Goal: Task Accomplishment & Management: Manage account settings

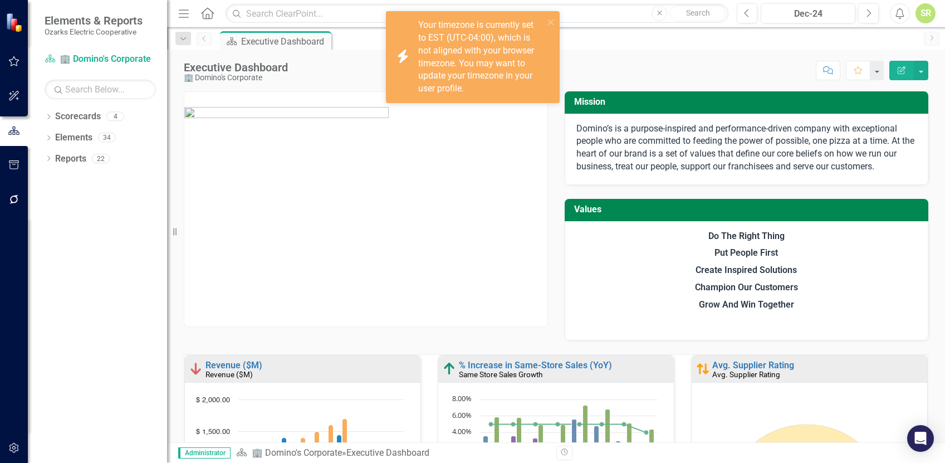
click at [926, 12] on div "SR" at bounding box center [926, 13] width 20 height 20
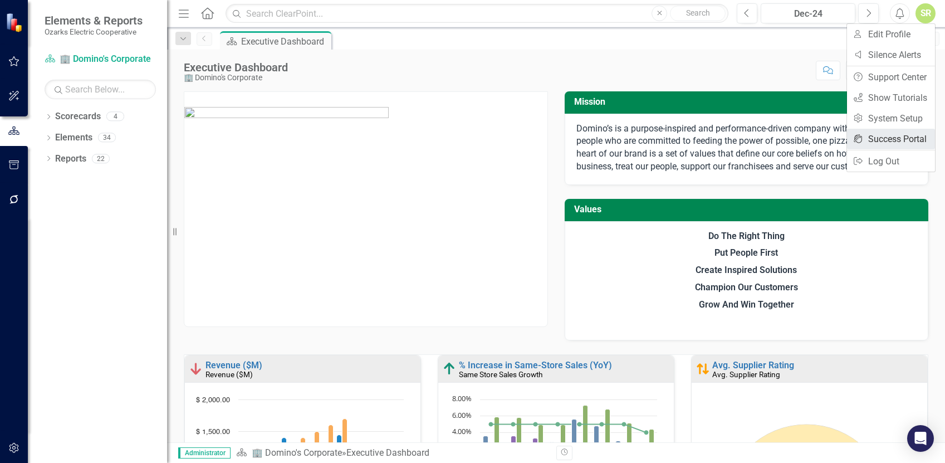
click at [894, 141] on link "icon.portal Success Portal" at bounding box center [891, 139] width 88 height 21
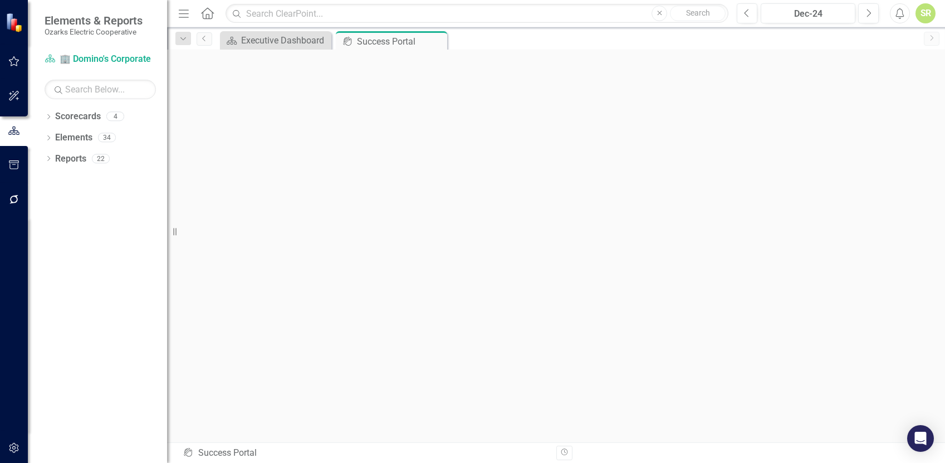
click at [934, 9] on div "SR" at bounding box center [926, 13] width 20 height 20
click at [184, 10] on icon "Menu" at bounding box center [184, 13] width 14 height 12
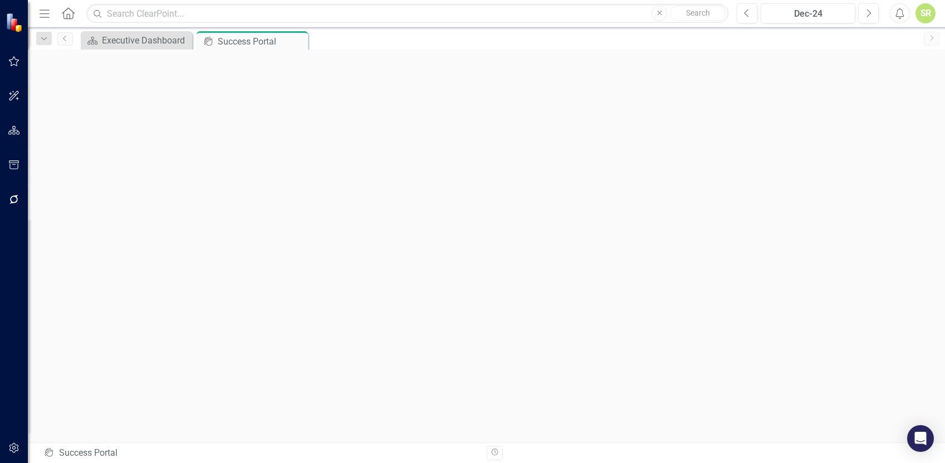
click at [47, 11] on icon "Menu" at bounding box center [44, 13] width 14 height 12
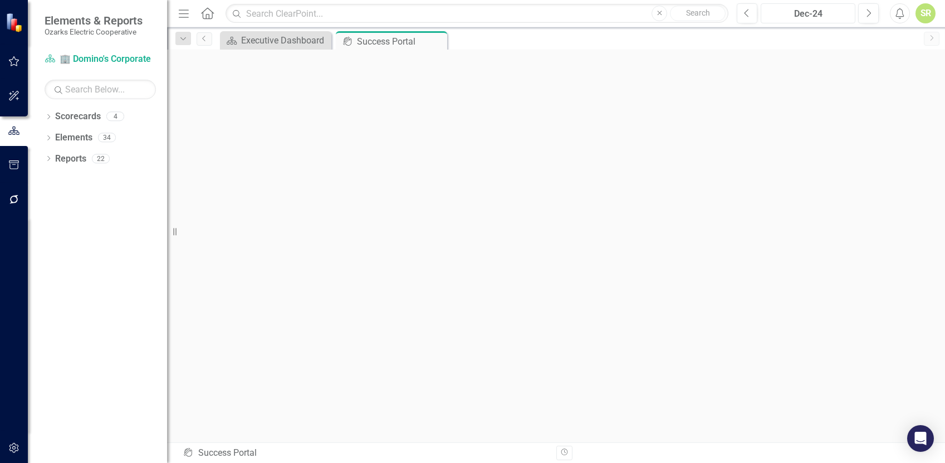
click at [812, 9] on div "Dec-24" at bounding box center [808, 13] width 87 height 13
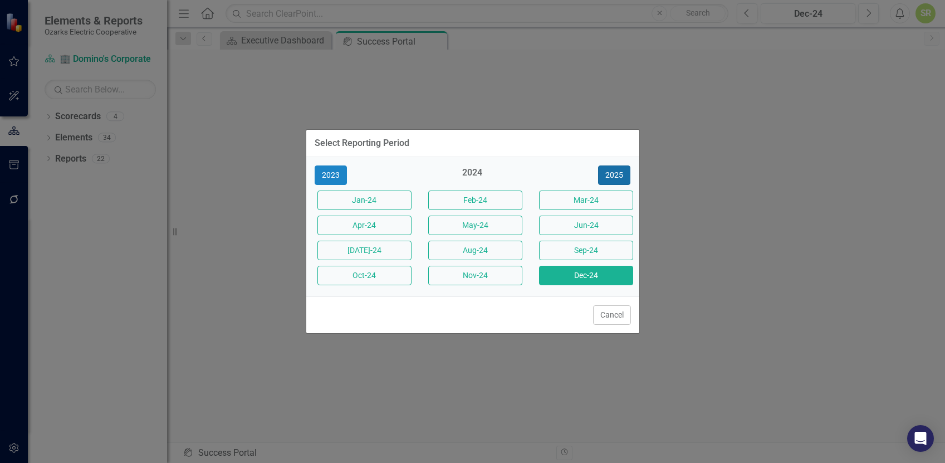
click at [618, 171] on button "2025" at bounding box center [614, 174] width 32 height 19
click at [625, 311] on button "Cancel" at bounding box center [612, 314] width 38 height 19
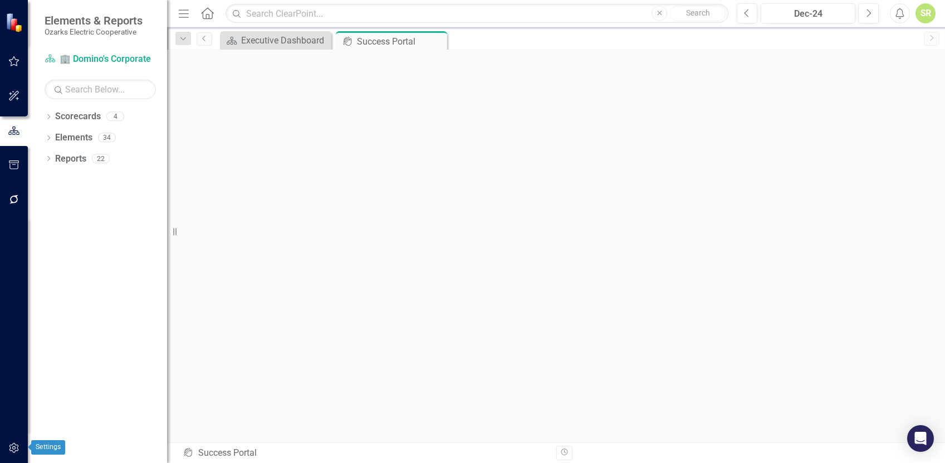
click at [12, 443] on button "button" at bounding box center [14, 448] width 25 height 23
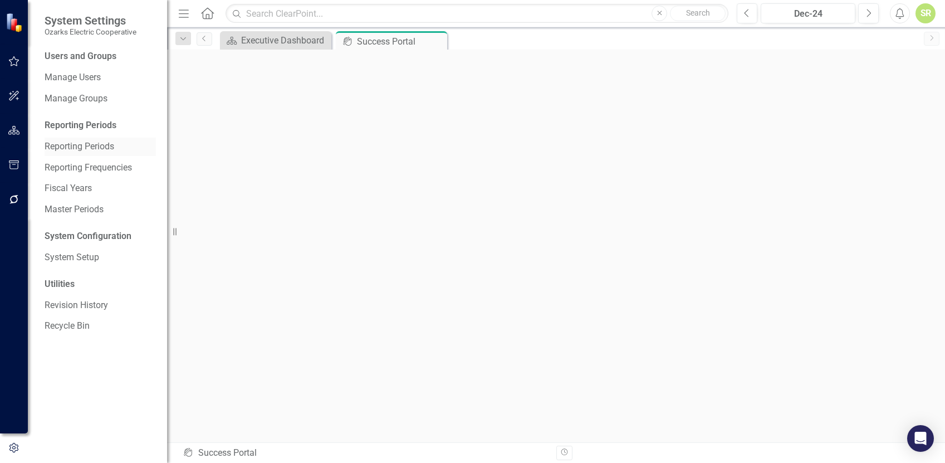
click at [65, 142] on link "Reporting Periods" at bounding box center [100, 146] width 111 height 13
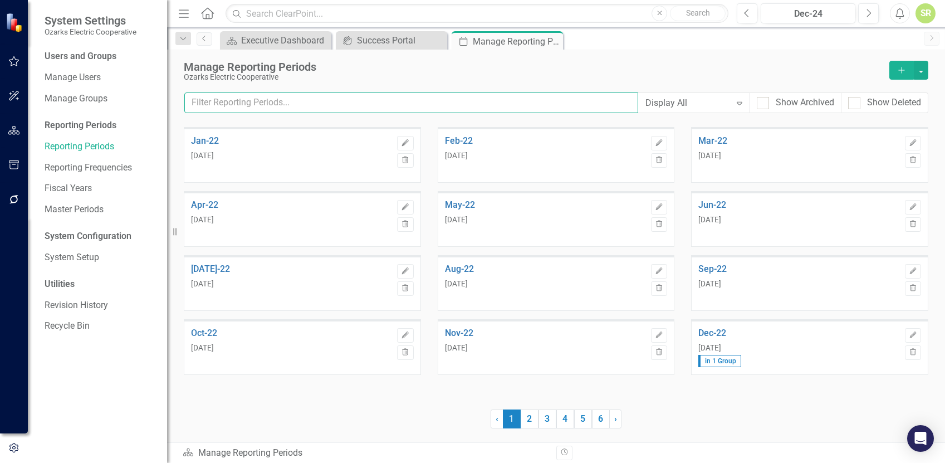
click at [470, 106] on input "text" at bounding box center [411, 102] width 454 height 21
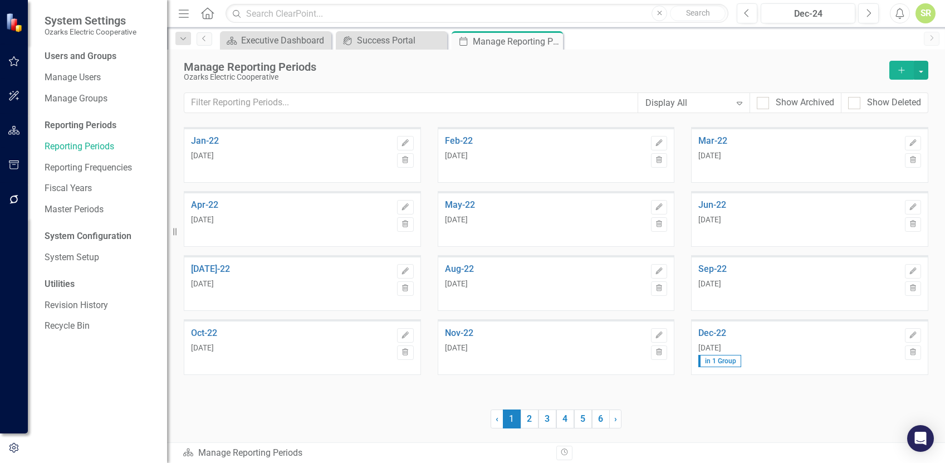
click at [666, 104] on div "Display All" at bounding box center [688, 102] width 85 height 13
click at [666, 155] on div "Monthly" at bounding box center [696, 159] width 94 height 13
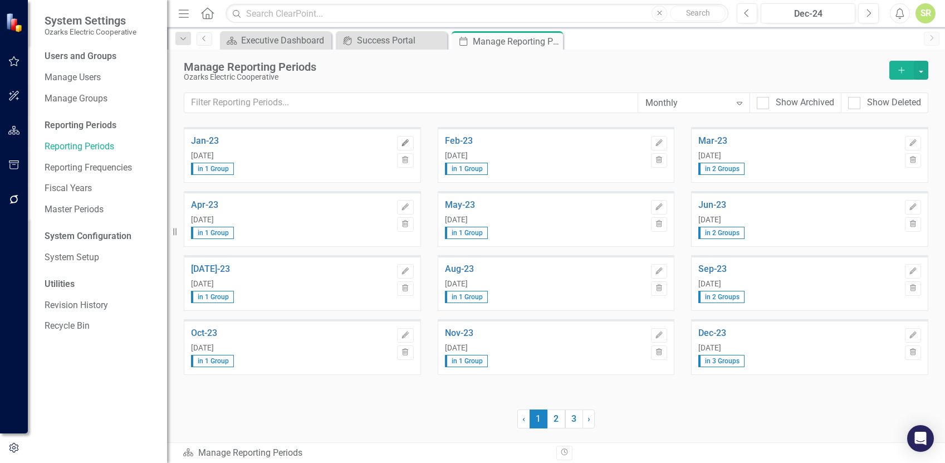
click at [403, 142] on icon "Edit" at bounding box center [405, 143] width 8 height 7
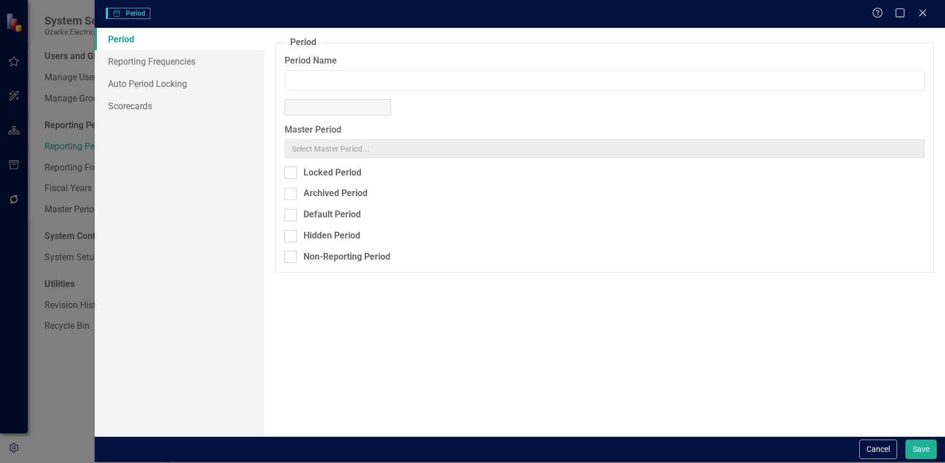
type input "Jan-23"
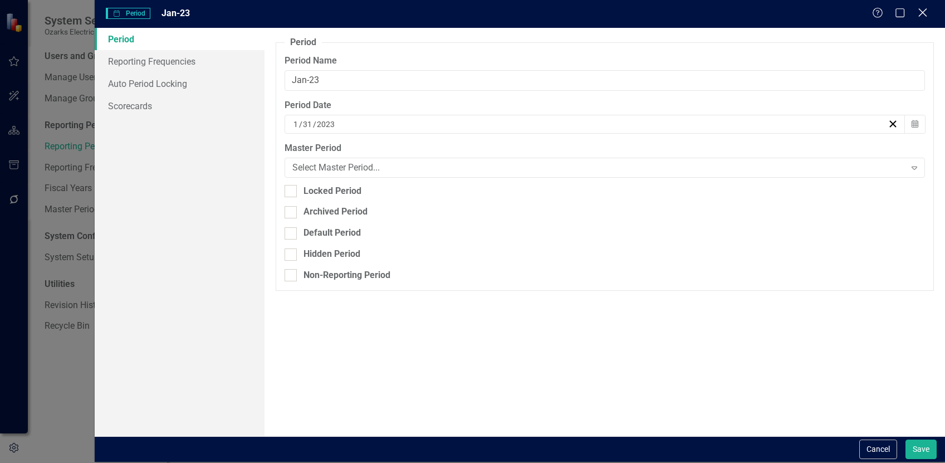
click at [924, 12] on icon "Close" at bounding box center [923, 12] width 14 height 11
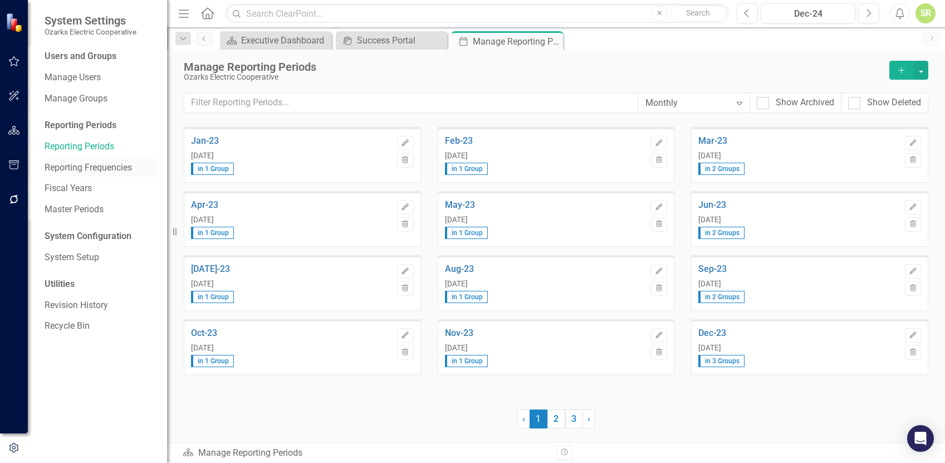
click at [100, 162] on link "Reporting Frequencies" at bounding box center [100, 168] width 111 height 13
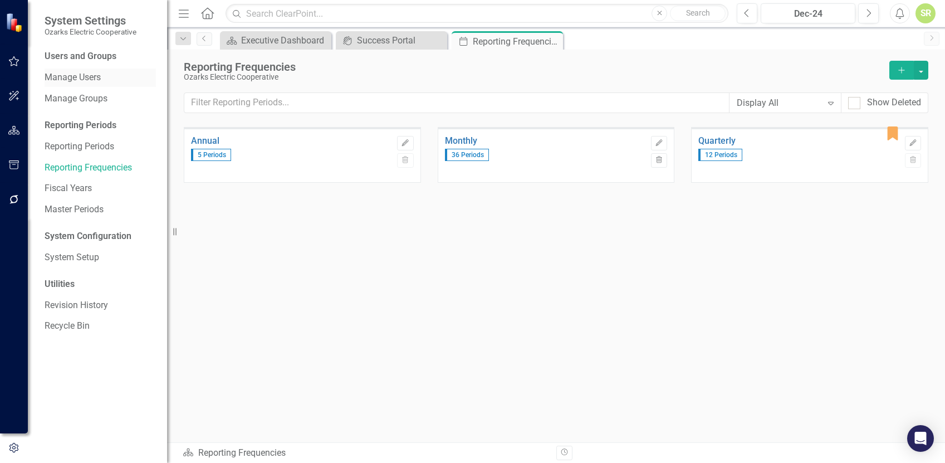
click at [97, 71] on div "Manage Users" at bounding box center [100, 78] width 111 height 18
click at [86, 76] on link "Manage Users" at bounding box center [100, 77] width 111 height 13
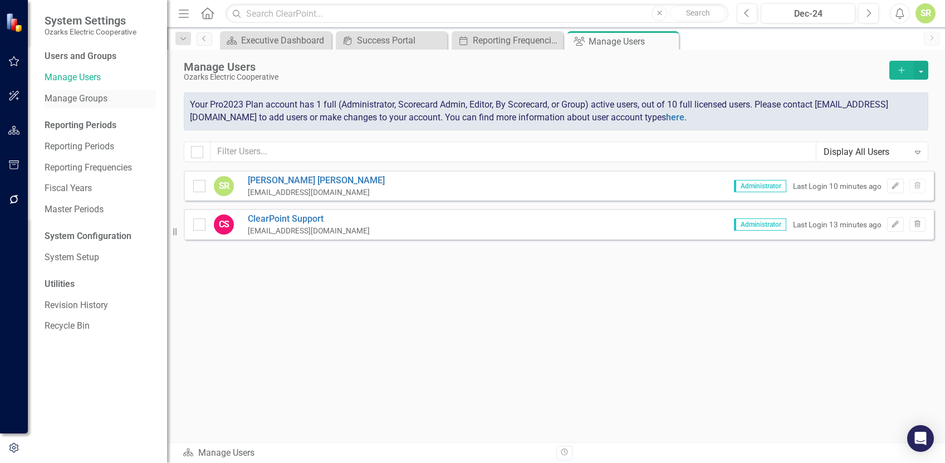
click at [89, 99] on link "Manage Groups" at bounding box center [100, 98] width 111 height 13
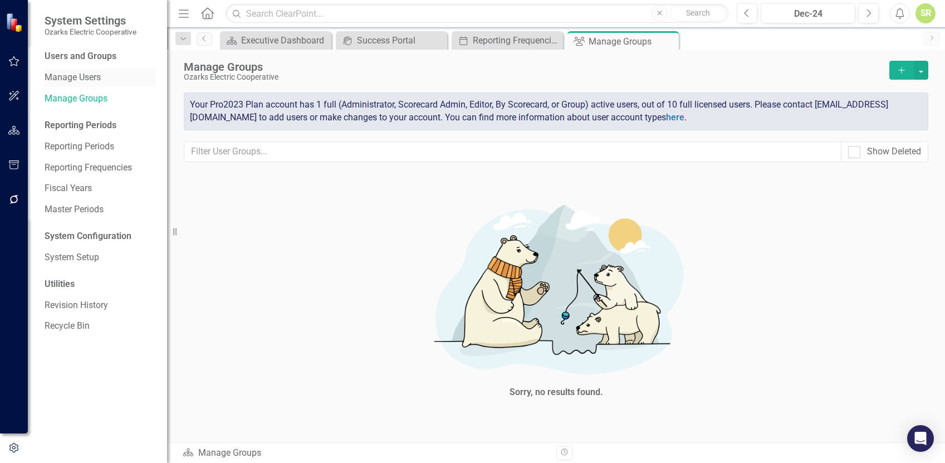
click at [85, 74] on link "Manage Users" at bounding box center [100, 77] width 111 height 13
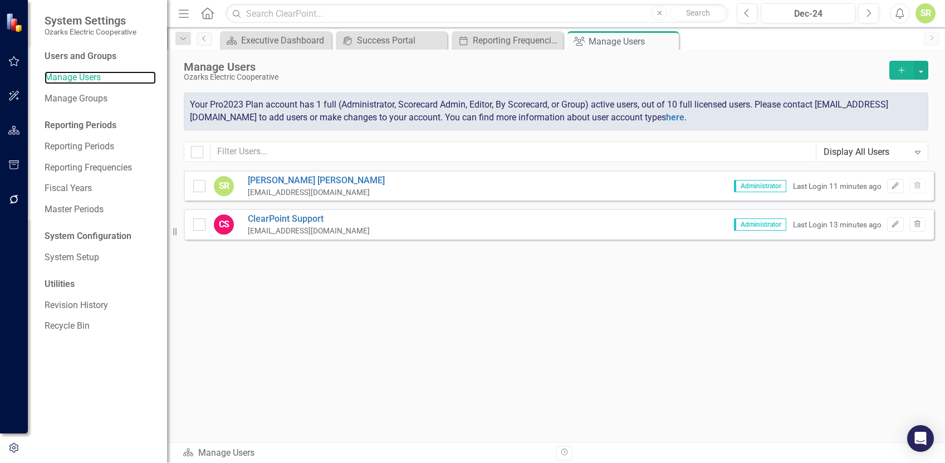
click at [14, 64] on icon "button" at bounding box center [14, 61] width 12 height 9
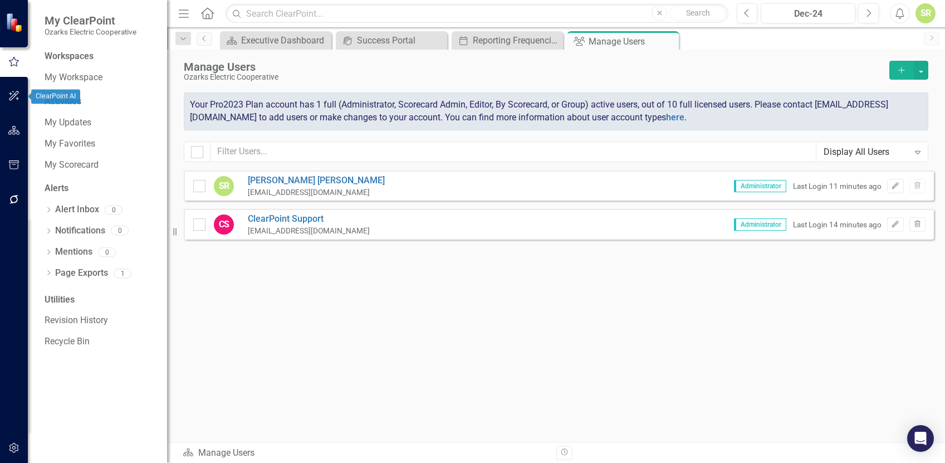
click at [15, 90] on button "button" at bounding box center [14, 96] width 25 height 23
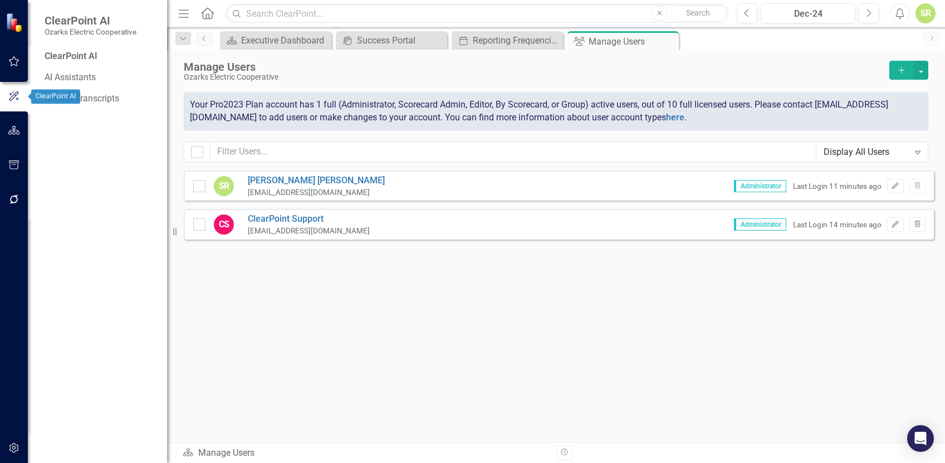
click at [15, 113] on div at bounding box center [14, 112] width 28 height 2
click at [14, 129] on icon "button" at bounding box center [14, 130] width 12 height 9
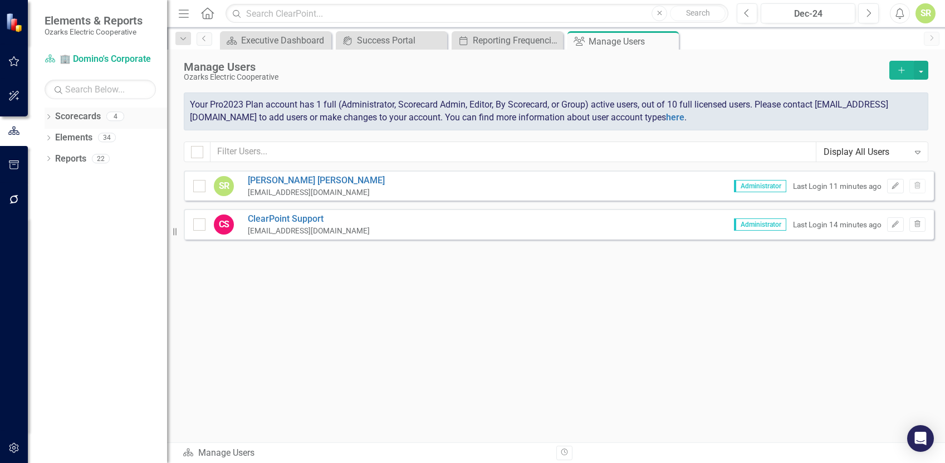
click at [72, 114] on link "Scorecards" at bounding box center [78, 116] width 46 height 13
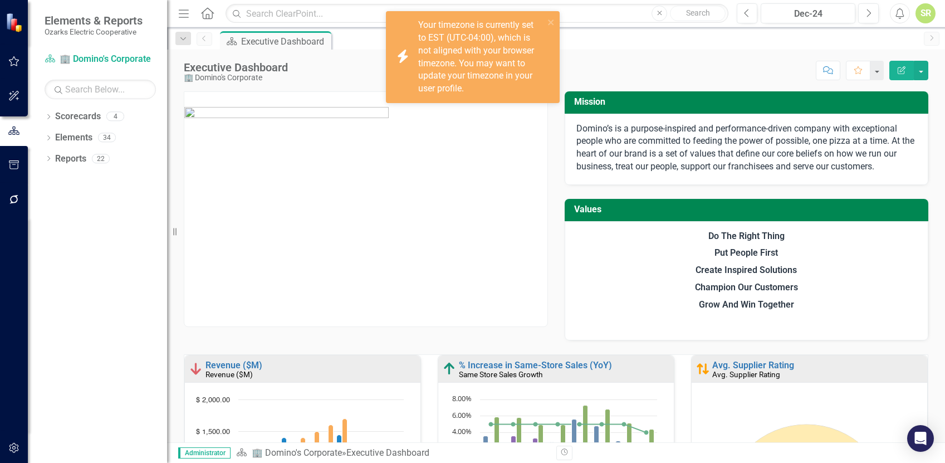
click at [477, 44] on div "Your timezone is currently set to EST (UTC-04:00), which is not aligned with yo…" at bounding box center [481, 57] width 126 height 76
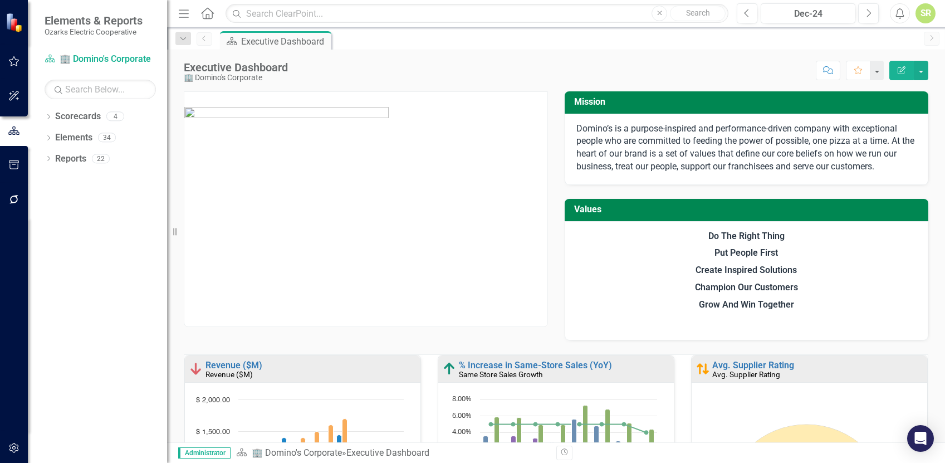
click at [920, 9] on div "SR" at bounding box center [926, 13] width 20 height 20
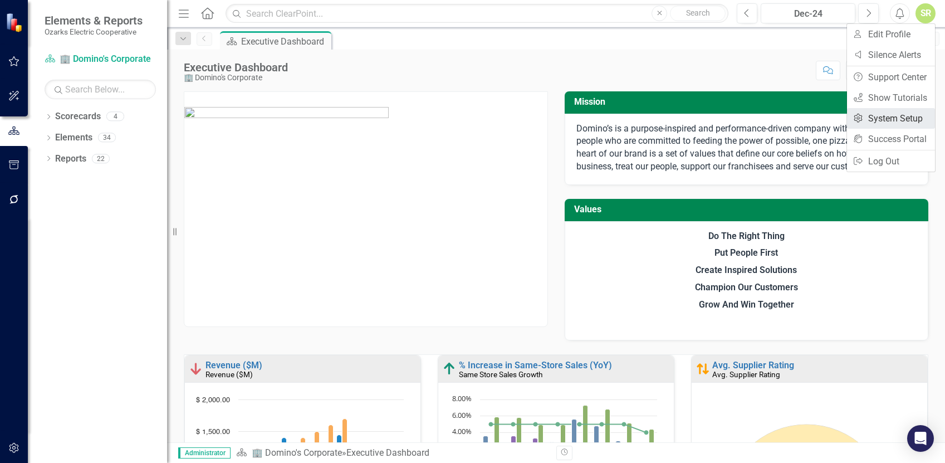
click at [890, 120] on link "Settings System Setup" at bounding box center [891, 118] width 88 height 21
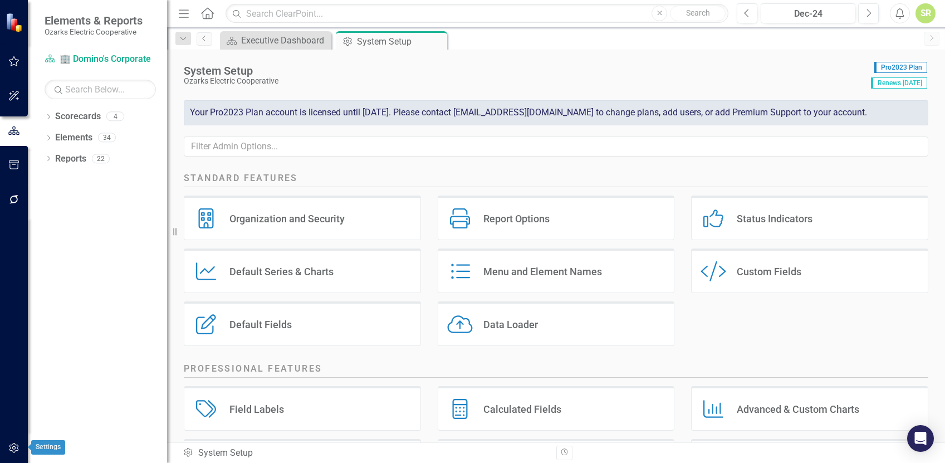
click at [11, 452] on icon "button" at bounding box center [14, 447] width 12 height 9
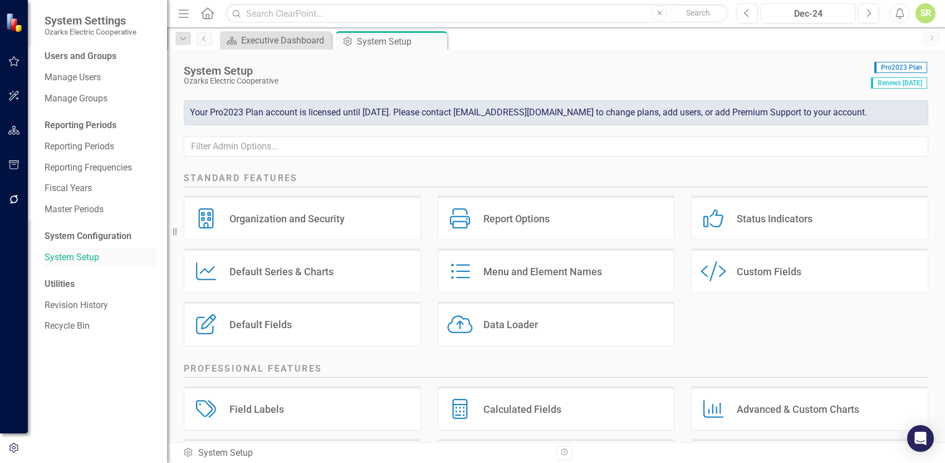
click at [79, 257] on link "System Setup" at bounding box center [100, 257] width 111 height 13
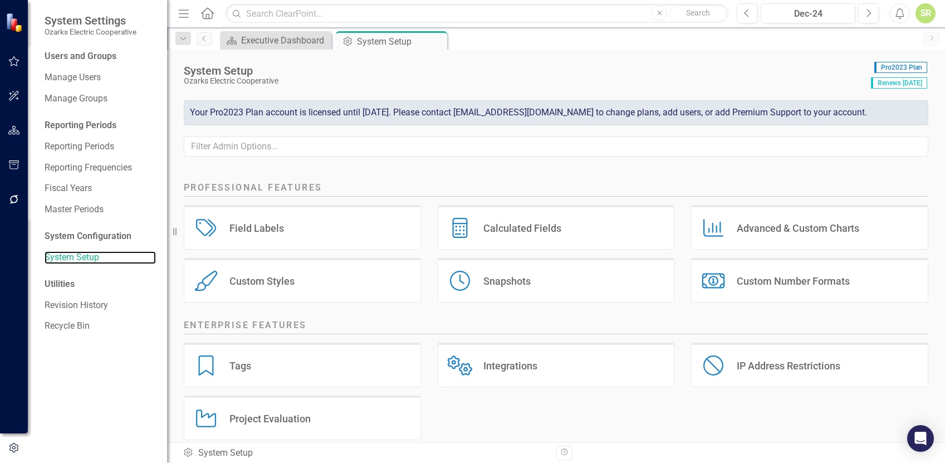
scroll to position [196, 0]
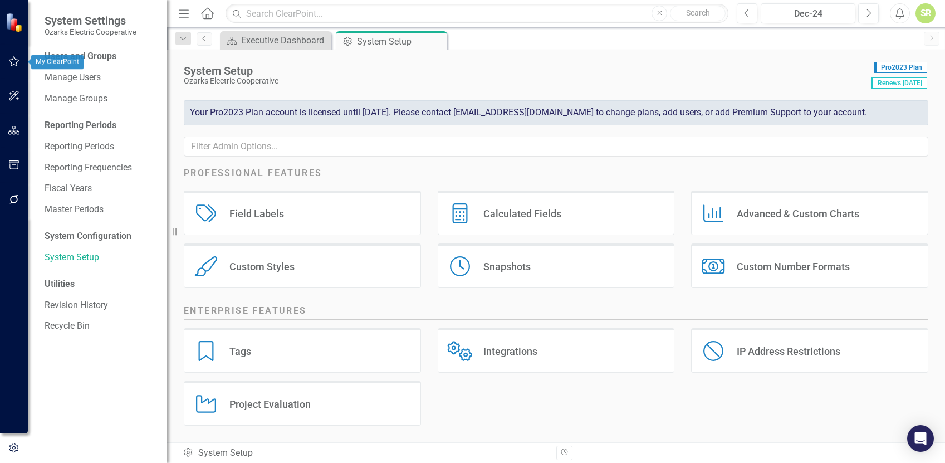
click at [12, 65] on icon "button" at bounding box center [14, 61] width 11 height 10
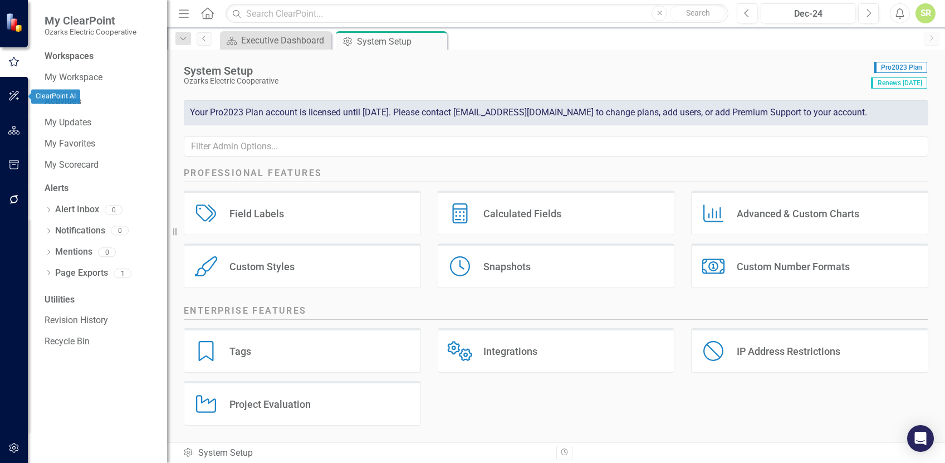
click at [12, 94] on icon "button" at bounding box center [14, 95] width 12 height 9
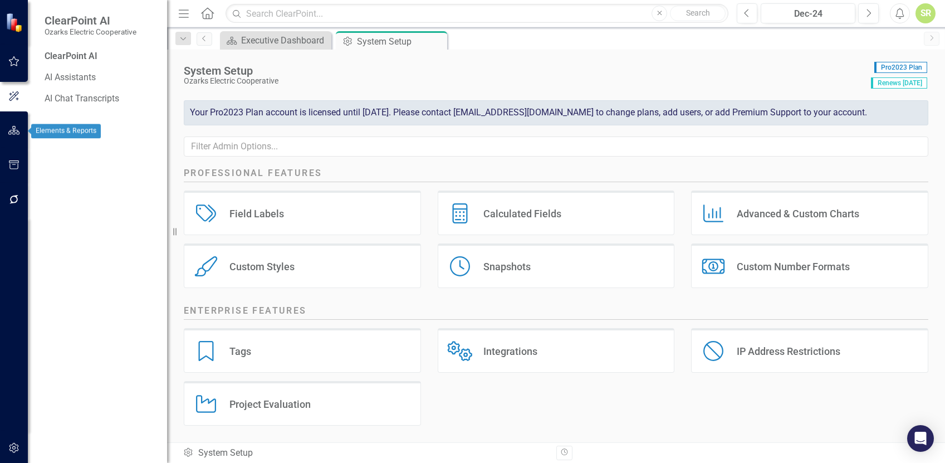
click at [21, 132] on button "button" at bounding box center [14, 130] width 25 height 23
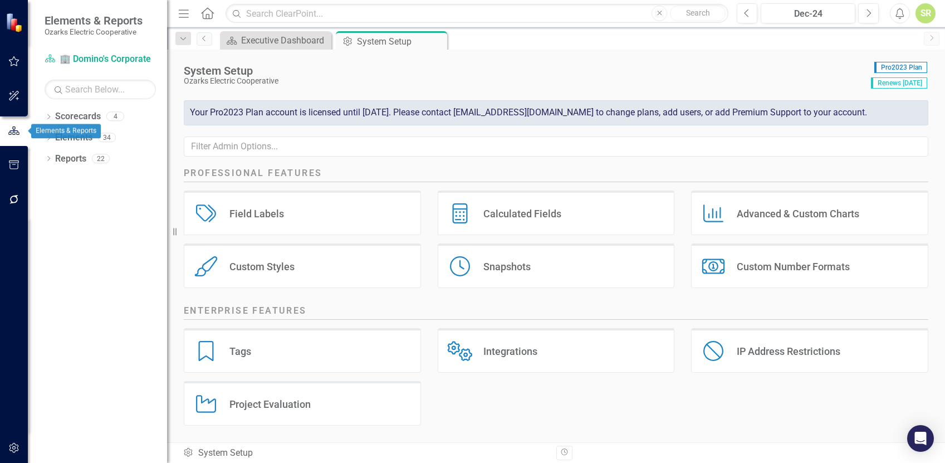
click at [16, 174] on button "button" at bounding box center [14, 165] width 25 height 23
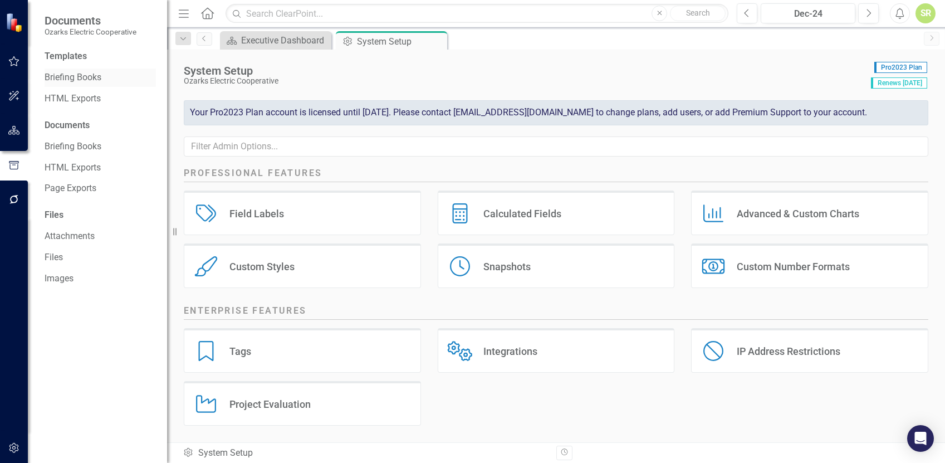
click at [90, 71] on link "Briefing Books" at bounding box center [100, 77] width 111 height 13
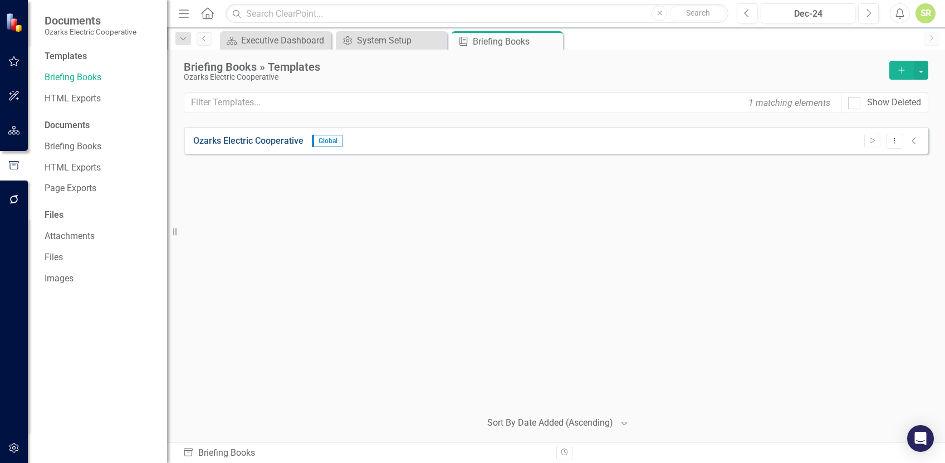
click at [267, 137] on link "Ozarks Electric Cooperative" at bounding box center [248, 141] width 110 height 13
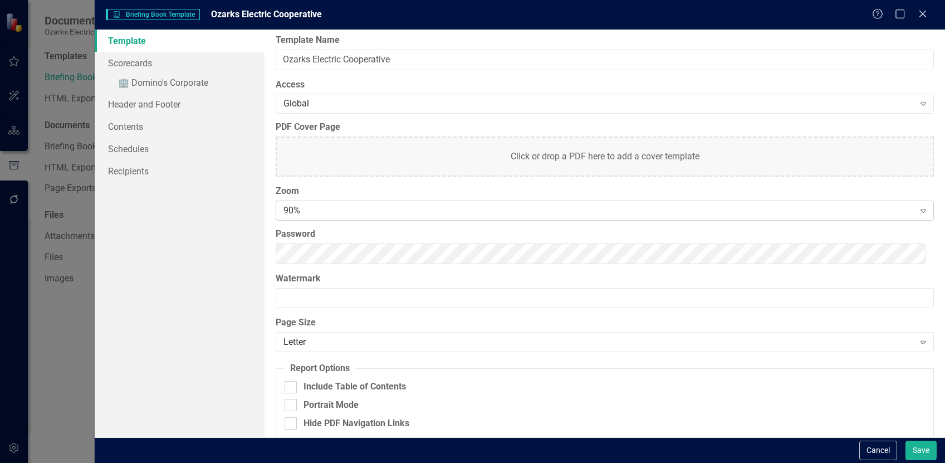
scroll to position [17, 0]
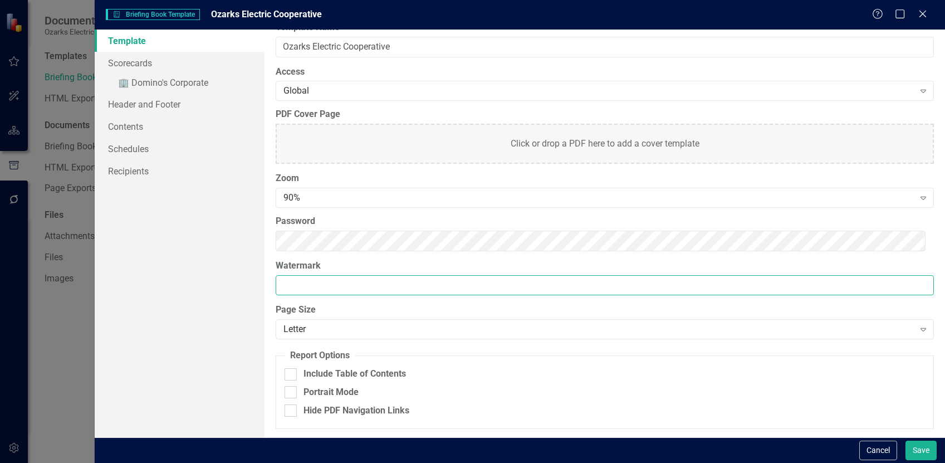
click at [330, 288] on input "Watermark" at bounding box center [605, 285] width 659 height 21
type input "INTERNAL ONLY"
click at [144, 123] on link "Contents" at bounding box center [180, 126] width 170 height 22
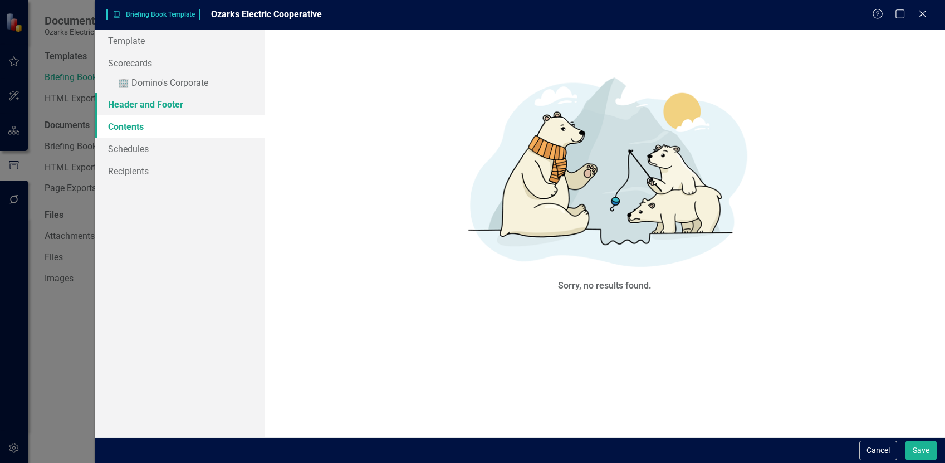
click at [145, 108] on link "Header and Footer" at bounding box center [180, 104] width 170 height 22
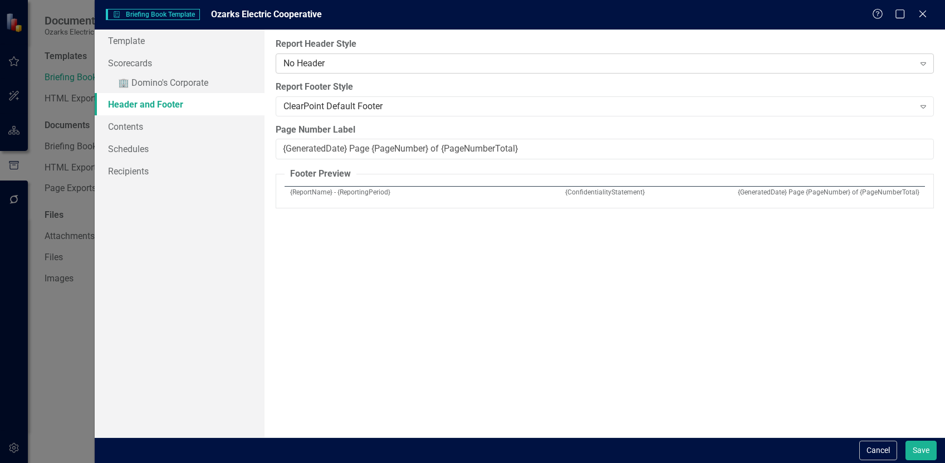
click at [360, 62] on div "No Header" at bounding box center [599, 63] width 631 height 13
click at [427, 104] on div "ClearPoint Default Footer" at bounding box center [599, 106] width 631 height 13
click at [165, 82] on link "» 🏢 Domino's Corporate" at bounding box center [180, 83] width 170 height 19
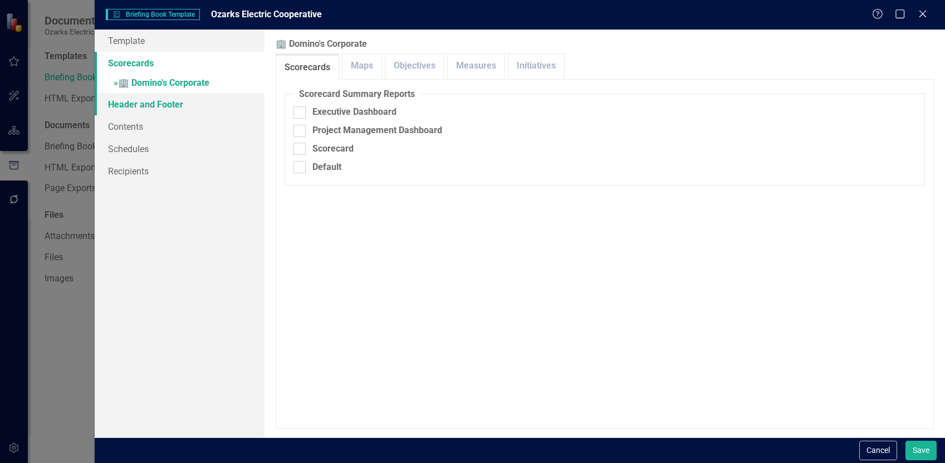
click at [153, 112] on link "Header and Footer" at bounding box center [180, 104] width 170 height 22
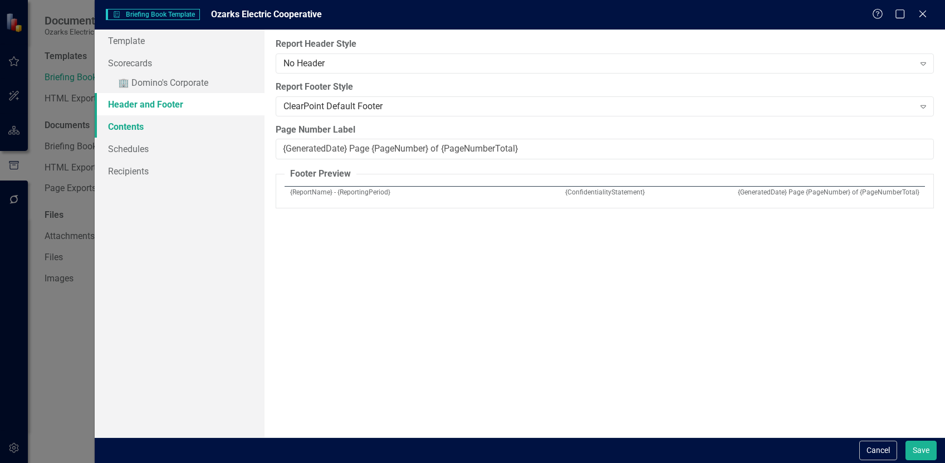
click at [138, 130] on link "Contents" at bounding box center [180, 126] width 170 height 22
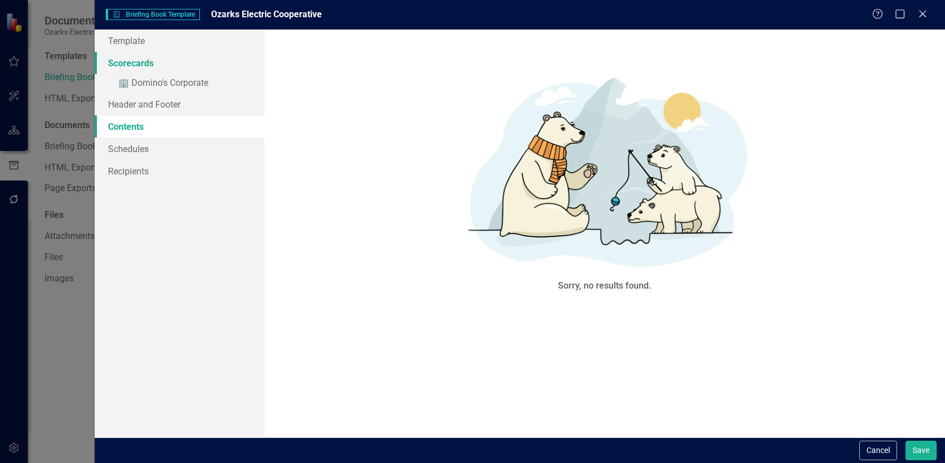
click at [125, 66] on link "Scorecards" at bounding box center [180, 63] width 170 height 22
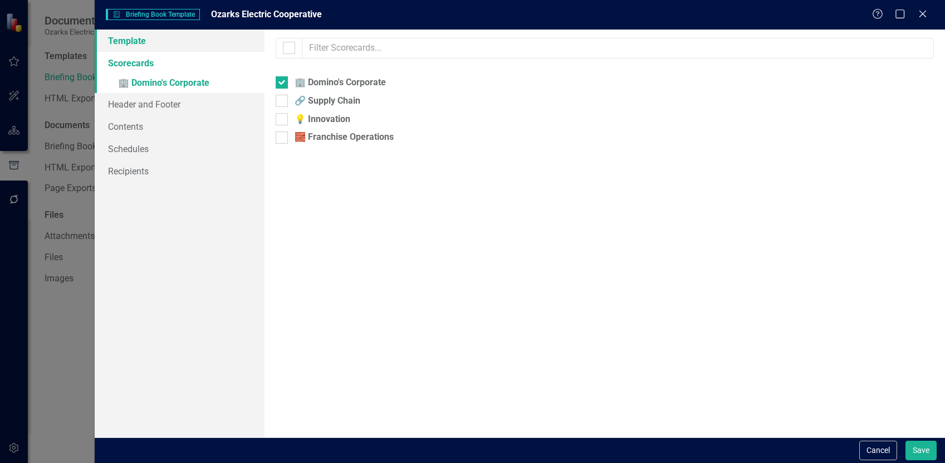
click at [124, 37] on link "Template" at bounding box center [180, 41] width 170 height 22
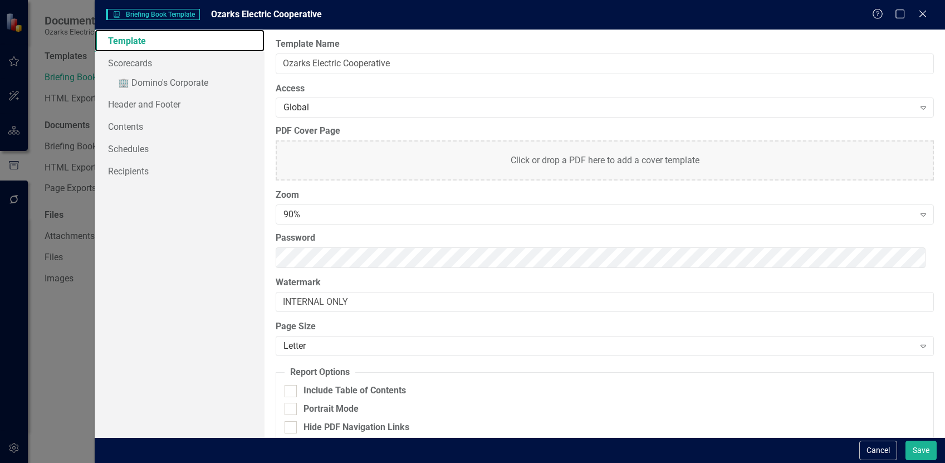
scroll to position [2, 0]
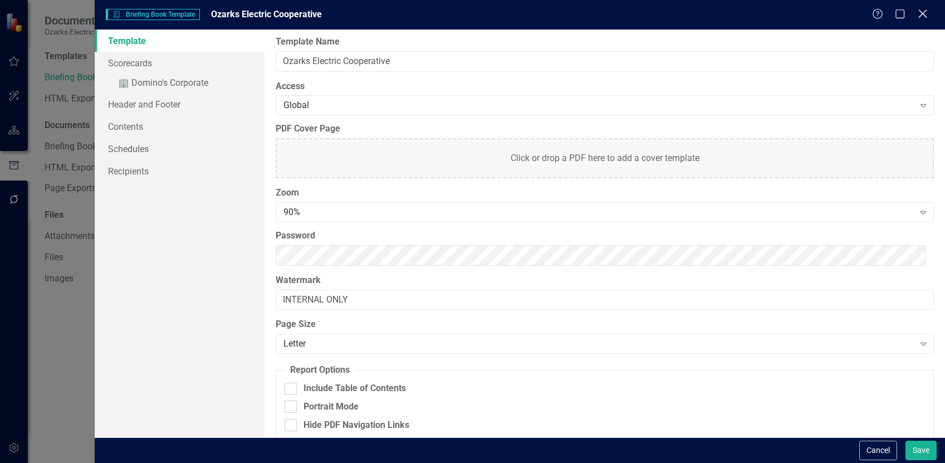
click at [920, 16] on icon "Close" at bounding box center [923, 13] width 14 height 11
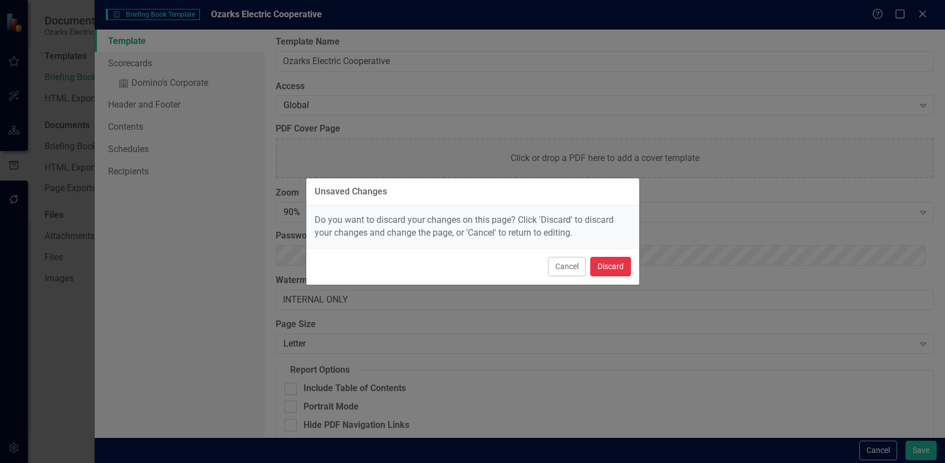
click at [608, 270] on button "Discard" at bounding box center [611, 266] width 41 height 19
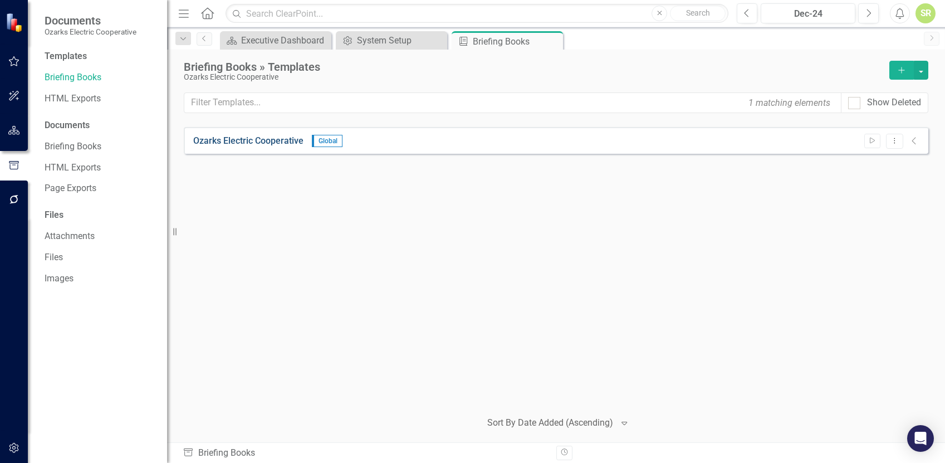
click at [236, 141] on link "Ozarks Electric Cooperative" at bounding box center [248, 141] width 110 height 13
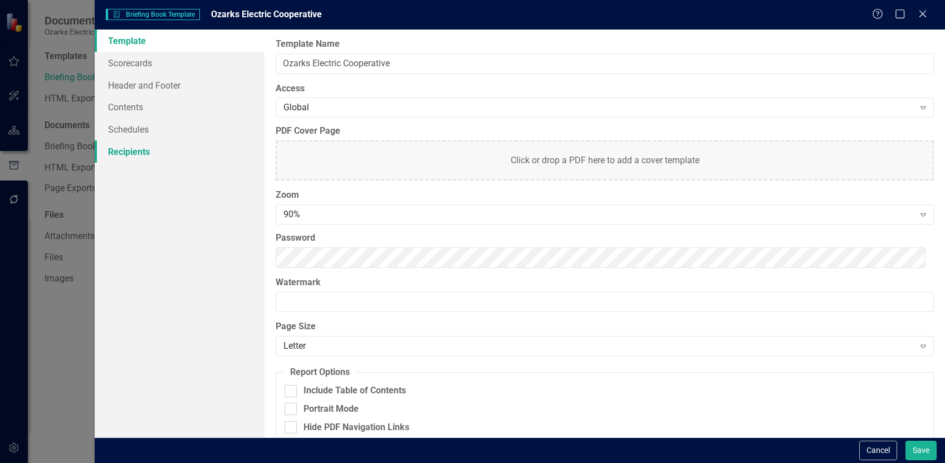
click at [121, 155] on link "Recipients" at bounding box center [180, 151] width 170 height 22
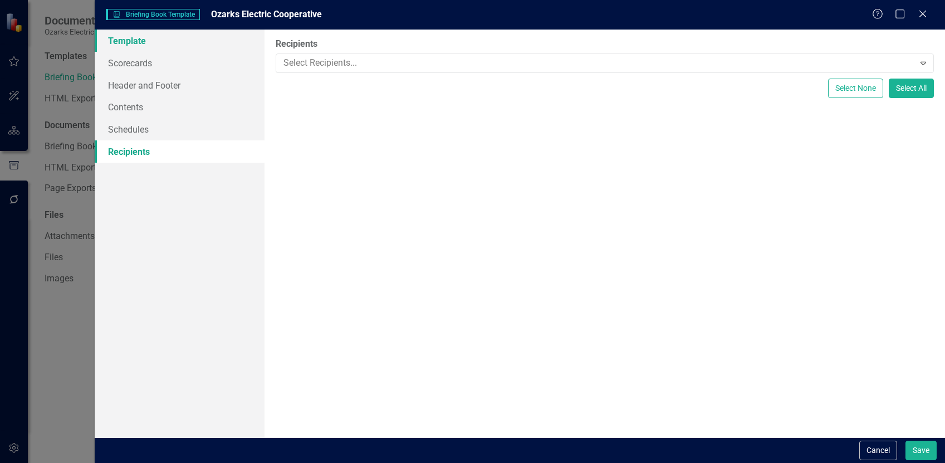
click at [137, 40] on link "Template" at bounding box center [180, 41] width 170 height 22
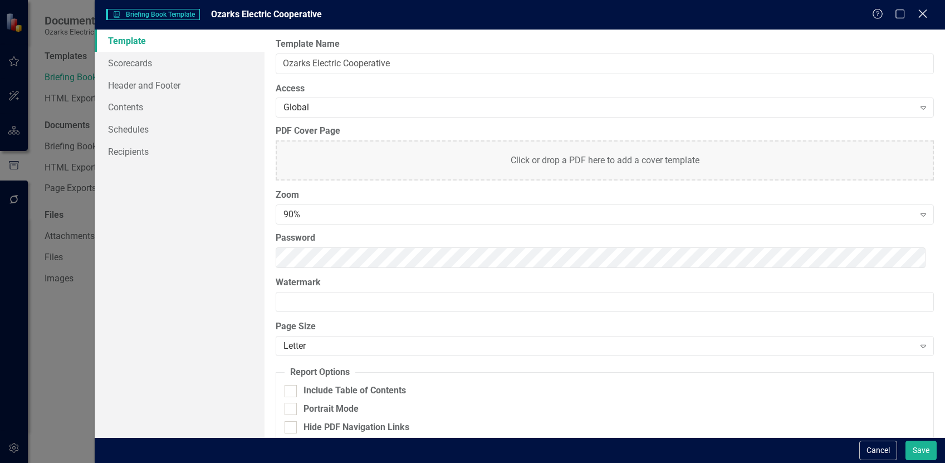
click at [925, 12] on icon at bounding box center [923, 13] width 8 height 8
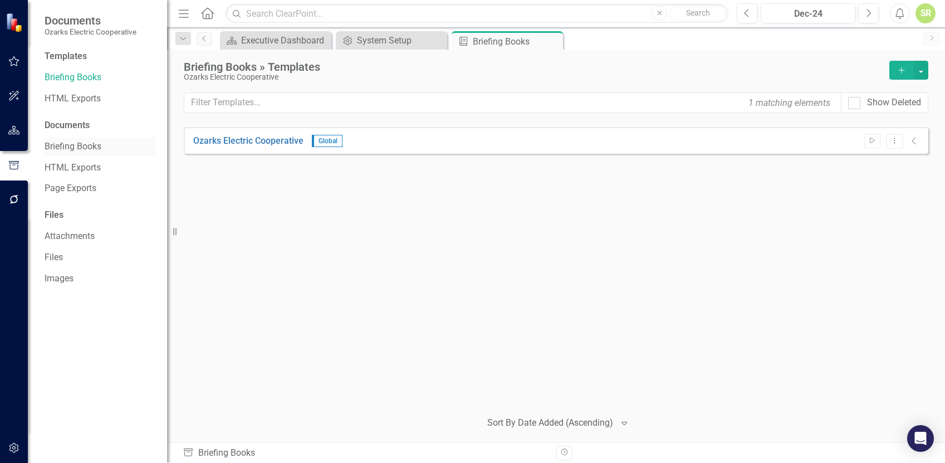
click at [82, 149] on link "Briefing Books" at bounding box center [100, 146] width 111 height 13
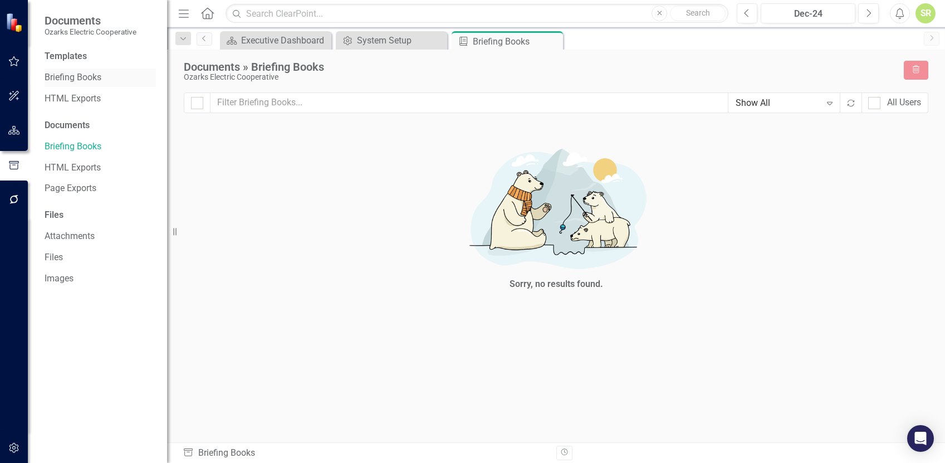
click at [99, 78] on link "Briefing Books" at bounding box center [100, 77] width 111 height 13
